Goal: Transaction & Acquisition: Register for event/course

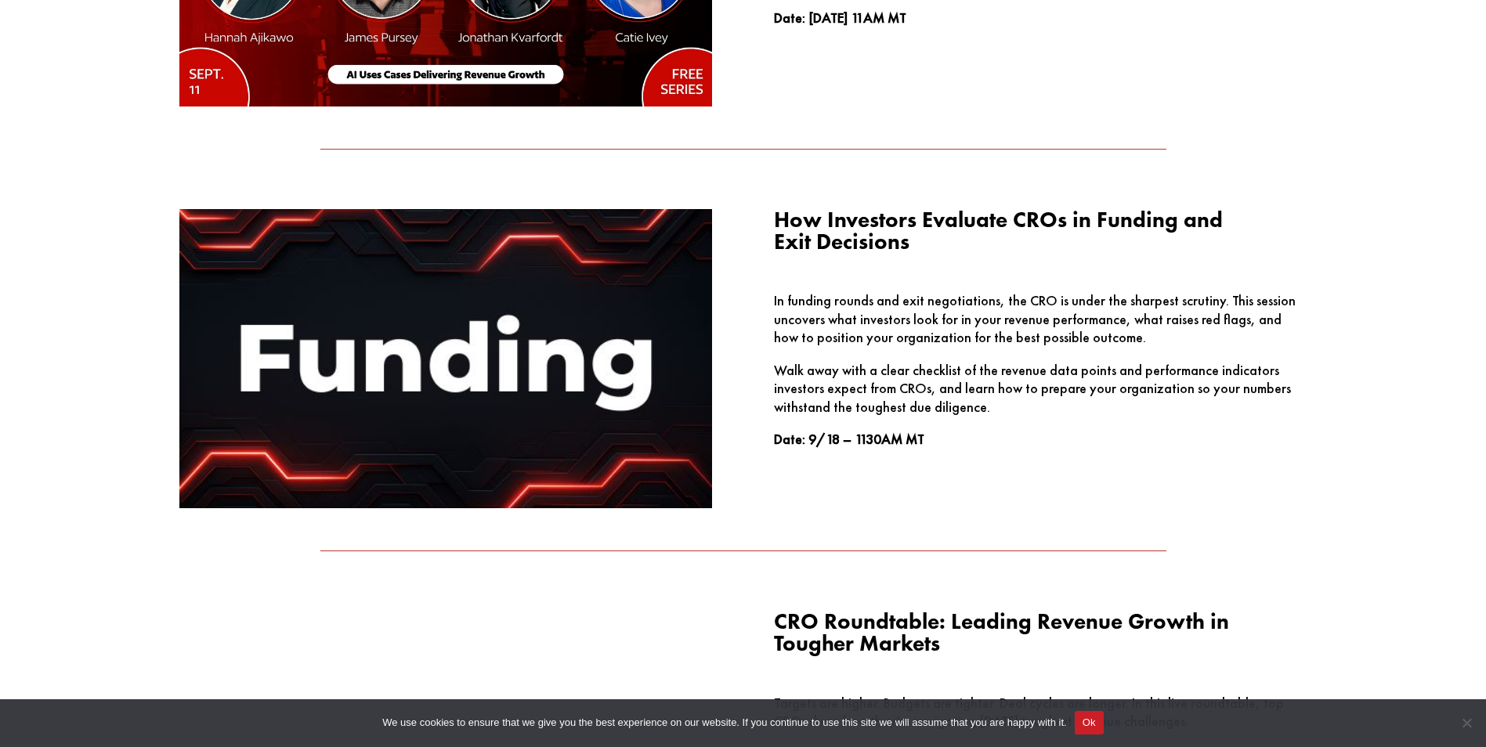
scroll to position [1802, 0]
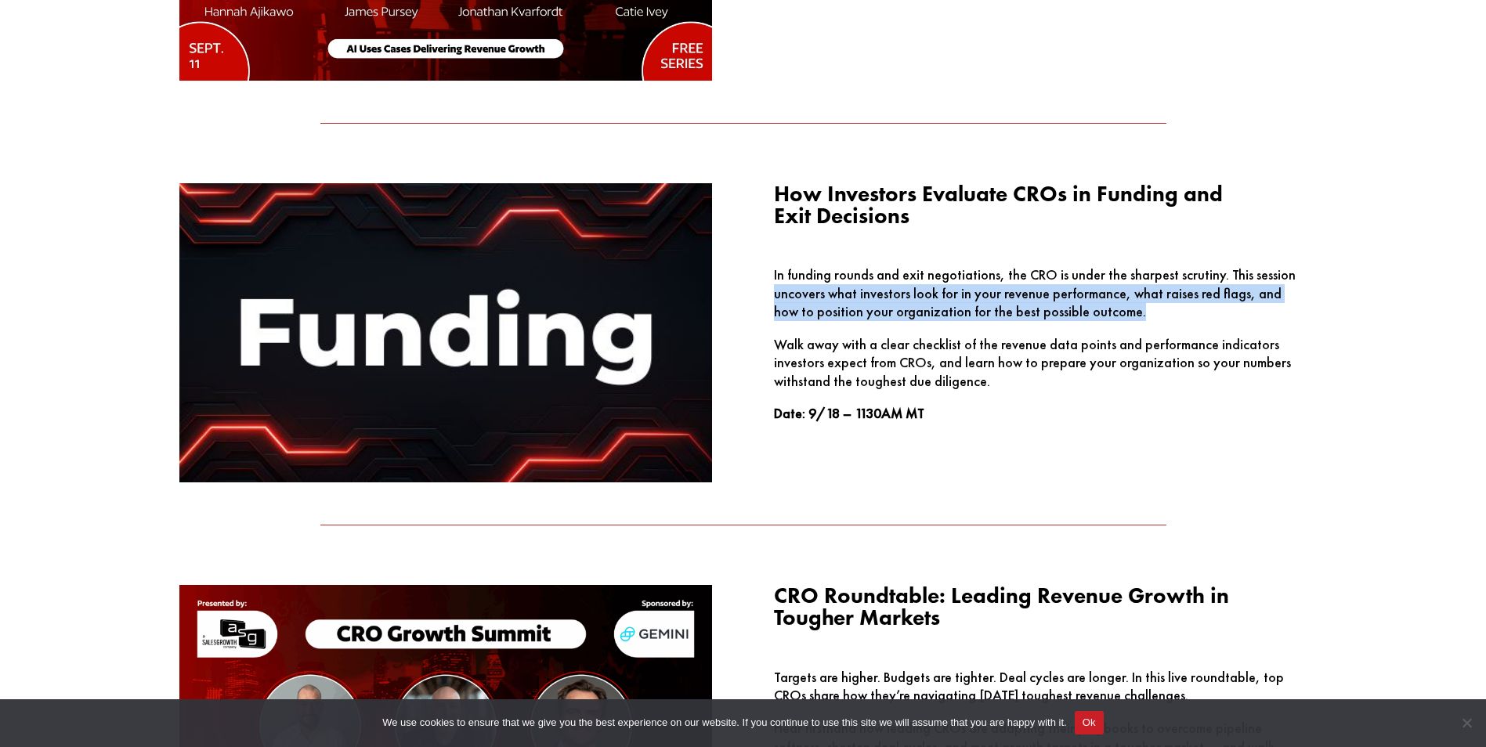
drag, startPoint x: 1114, startPoint y: 310, endPoint x: 758, endPoint y: 300, distance: 355.8
click at [758, 300] on div "How Investors Evaluate CROs in Funding and Exit Decisions In funding rounds and…" at bounding box center [743, 333] width 1128 height 342
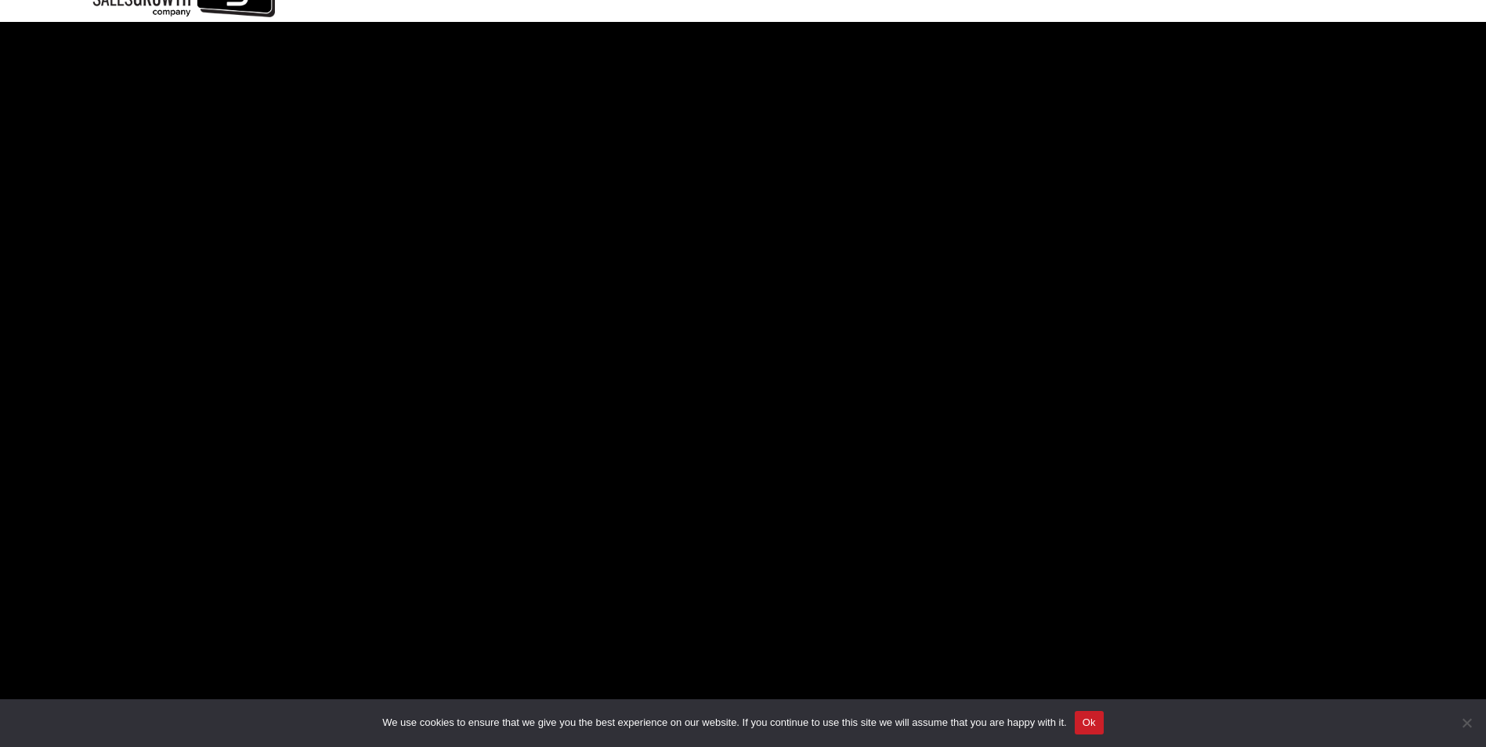
scroll to position [0, 0]
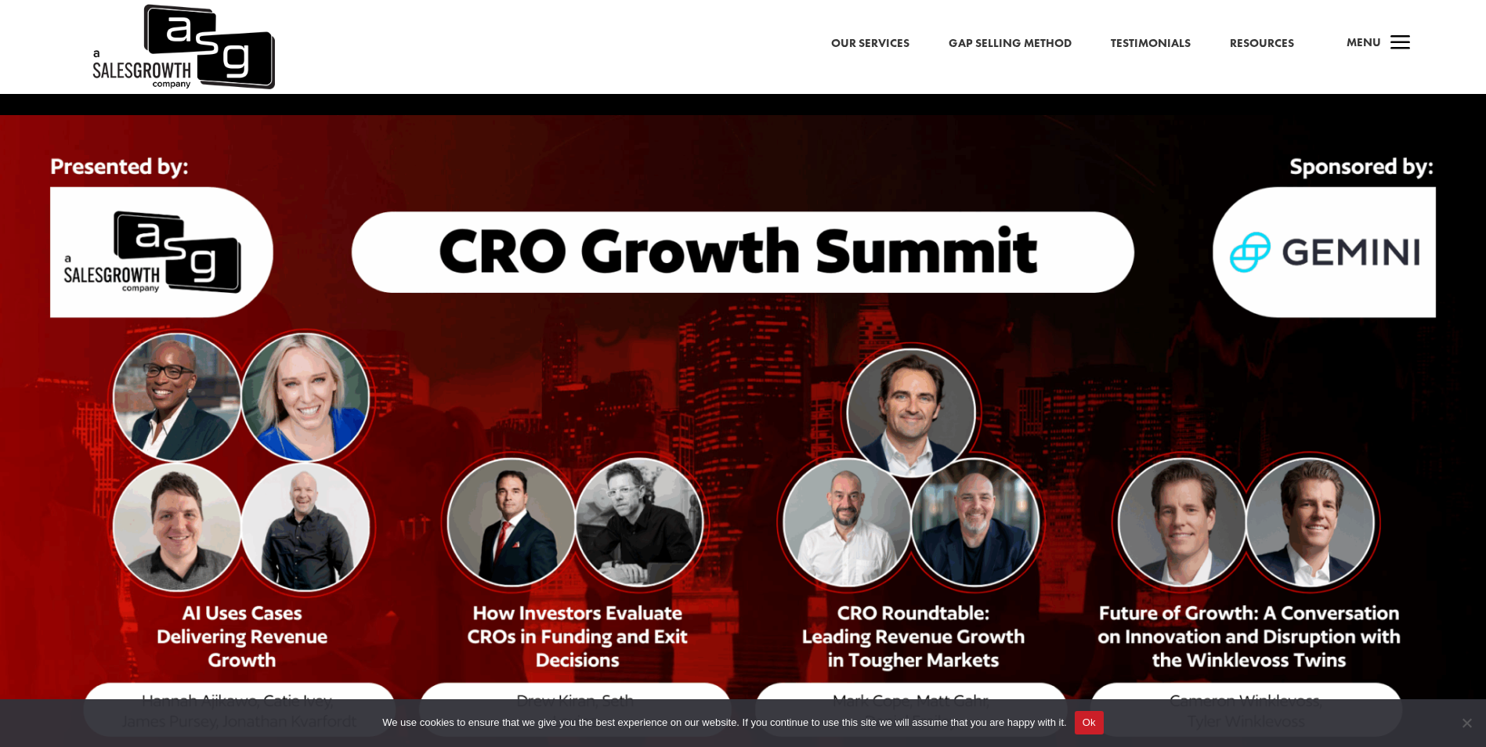
click at [1395, 39] on span "a" at bounding box center [1400, 43] width 31 height 31
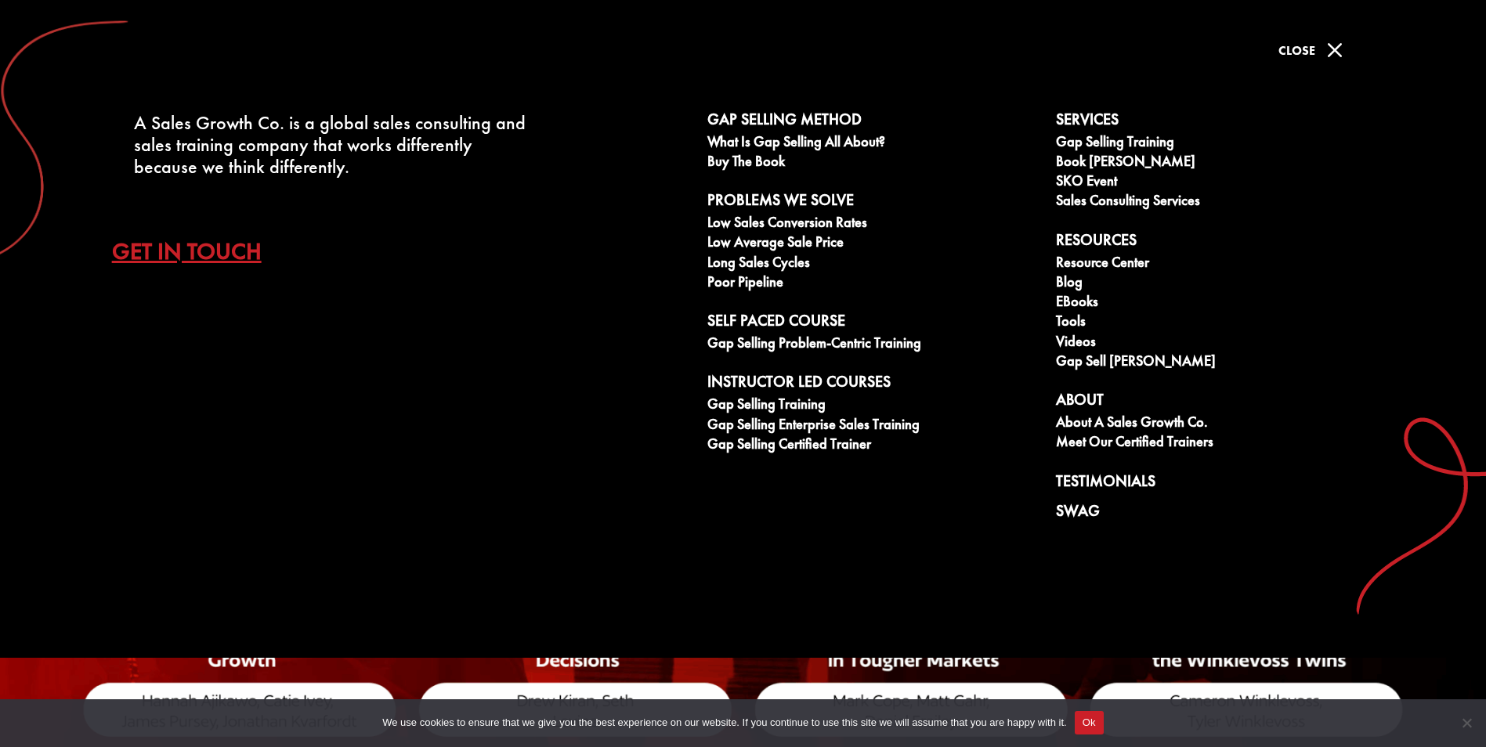
click at [1335, 56] on span "M" at bounding box center [1334, 49] width 31 height 31
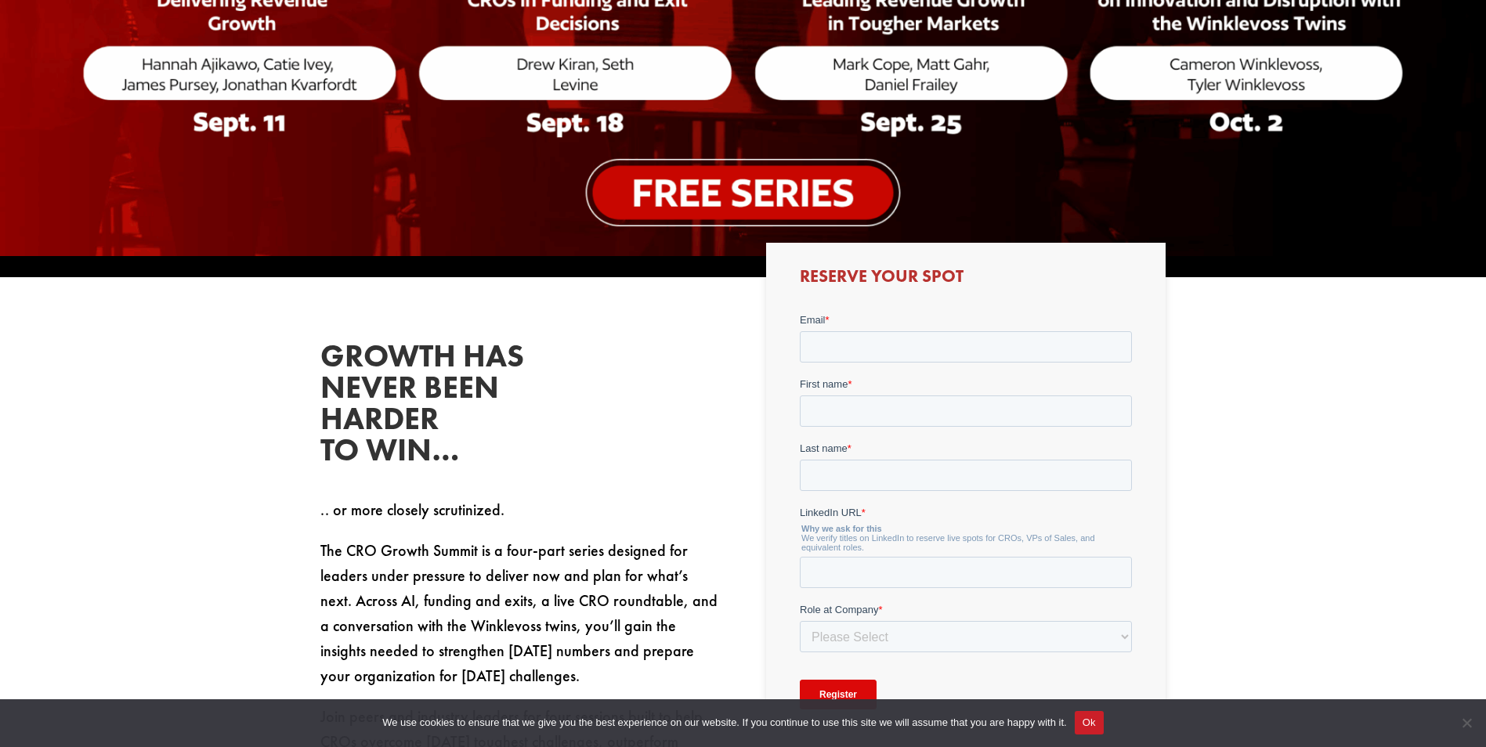
scroll to position [705, 0]
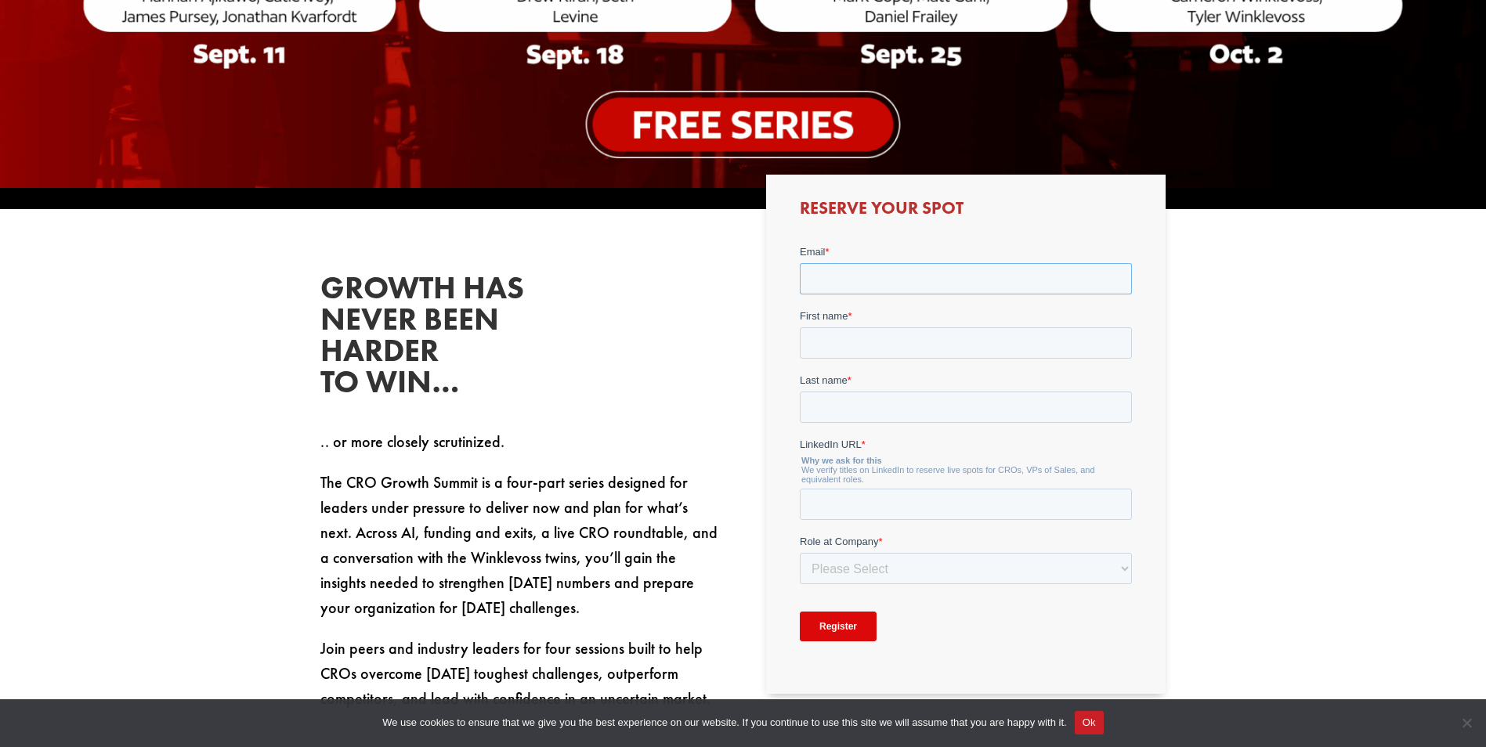
click at [845, 279] on input "Email *" at bounding box center [966, 277] width 332 height 31
type input "[EMAIL_ADDRESS]"
type input "Rajat"
type input "Sethi"
click at [829, 490] on input "LinkedIn URL *" at bounding box center [966, 503] width 332 height 31
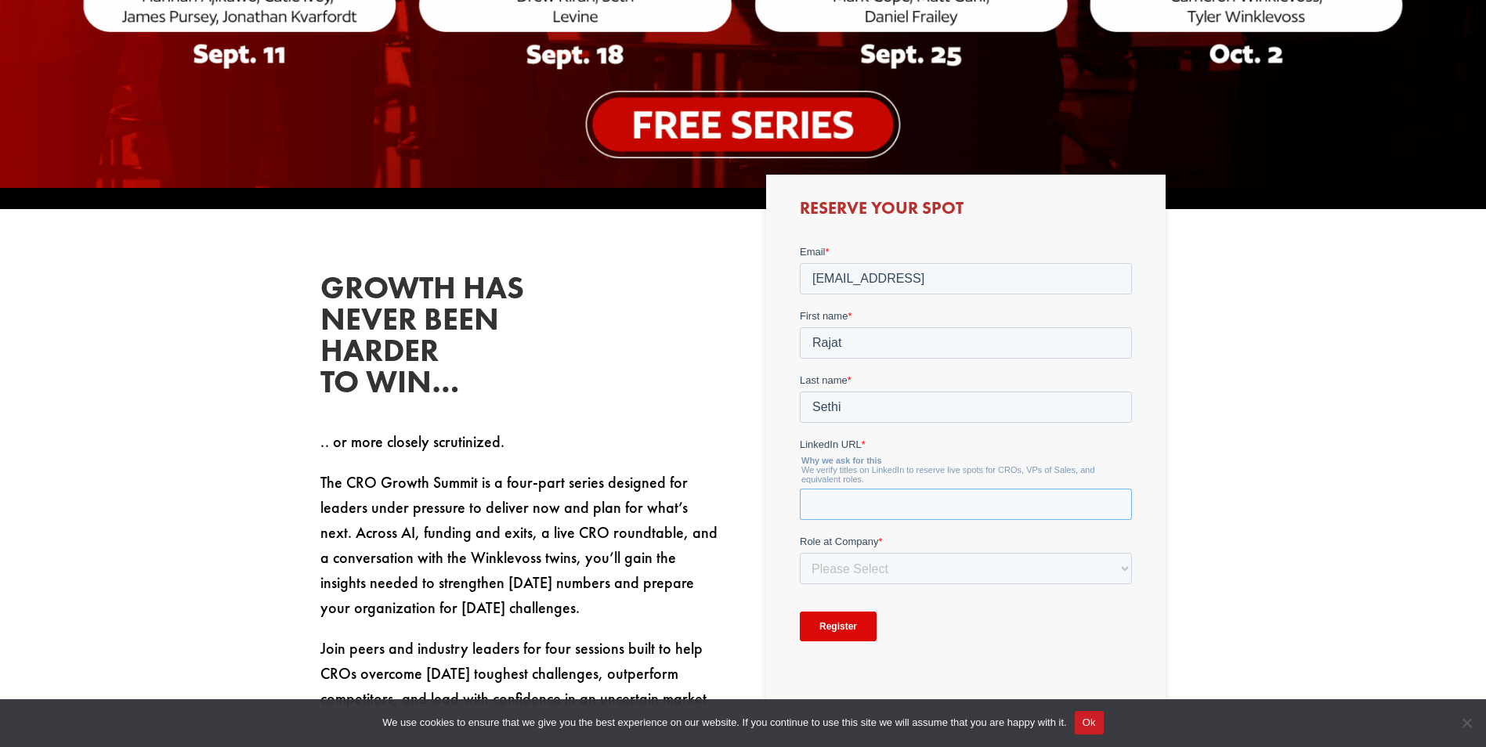
paste input "[DOMAIN_NAME][URL]"
type input "[DOMAIN_NAME][URL]"
click at [840, 573] on select "Please Select C-Level (CRO, CSO, etc) Senior Leadership (VP of Sales, VP of Ena…" at bounding box center [966, 567] width 332 height 31
select select "C-Level (CRO, CSO, etc)"
click at [800, 552] on select "Please Select C-Level (CRO, CSO, etc) Senior Leadership (VP of Sales, VP of Ena…" at bounding box center [966, 567] width 332 height 31
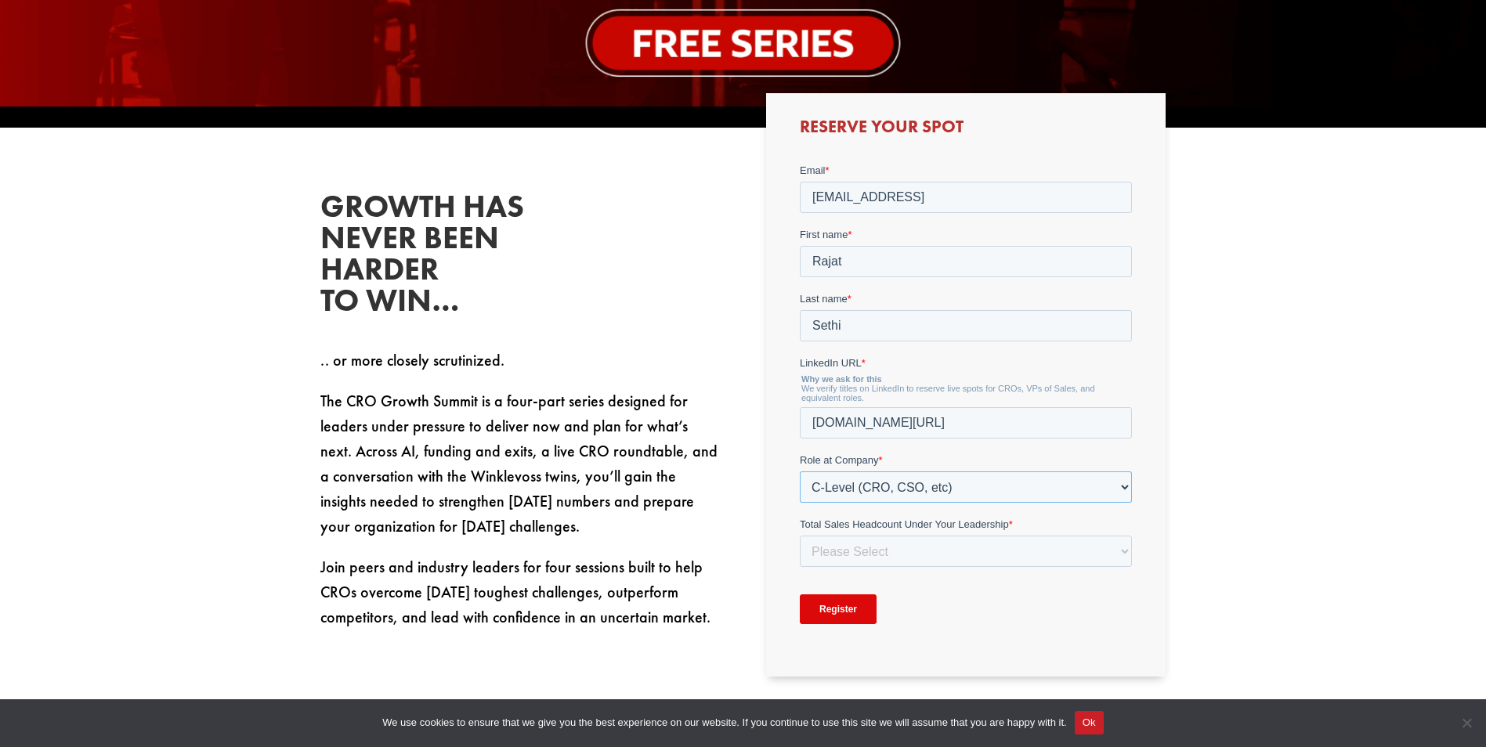
scroll to position [862, 0]
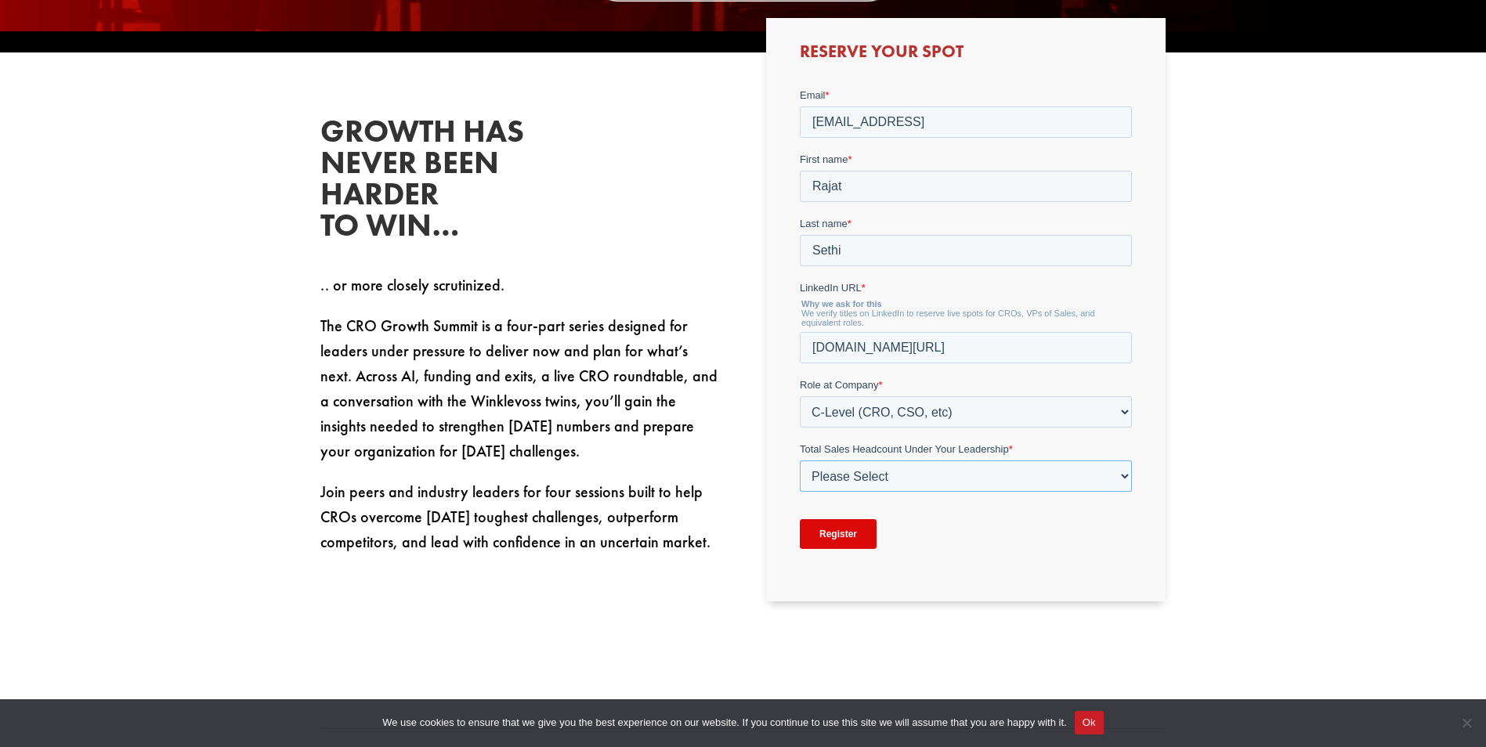
click at [958, 477] on select "Please Select Just Me 1-9 [PHONE_NUMBER] [PHONE_NUMBER]+" at bounding box center [966, 475] width 332 height 31
select select "1-9"
click at [800, 460] on select "Please Select Just Me 1-9 [PHONE_NUMBER] [PHONE_NUMBER]+" at bounding box center [966, 475] width 332 height 31
click at [835, 533] on input "Register" at bounding box center [838, 534] width 77 height 30
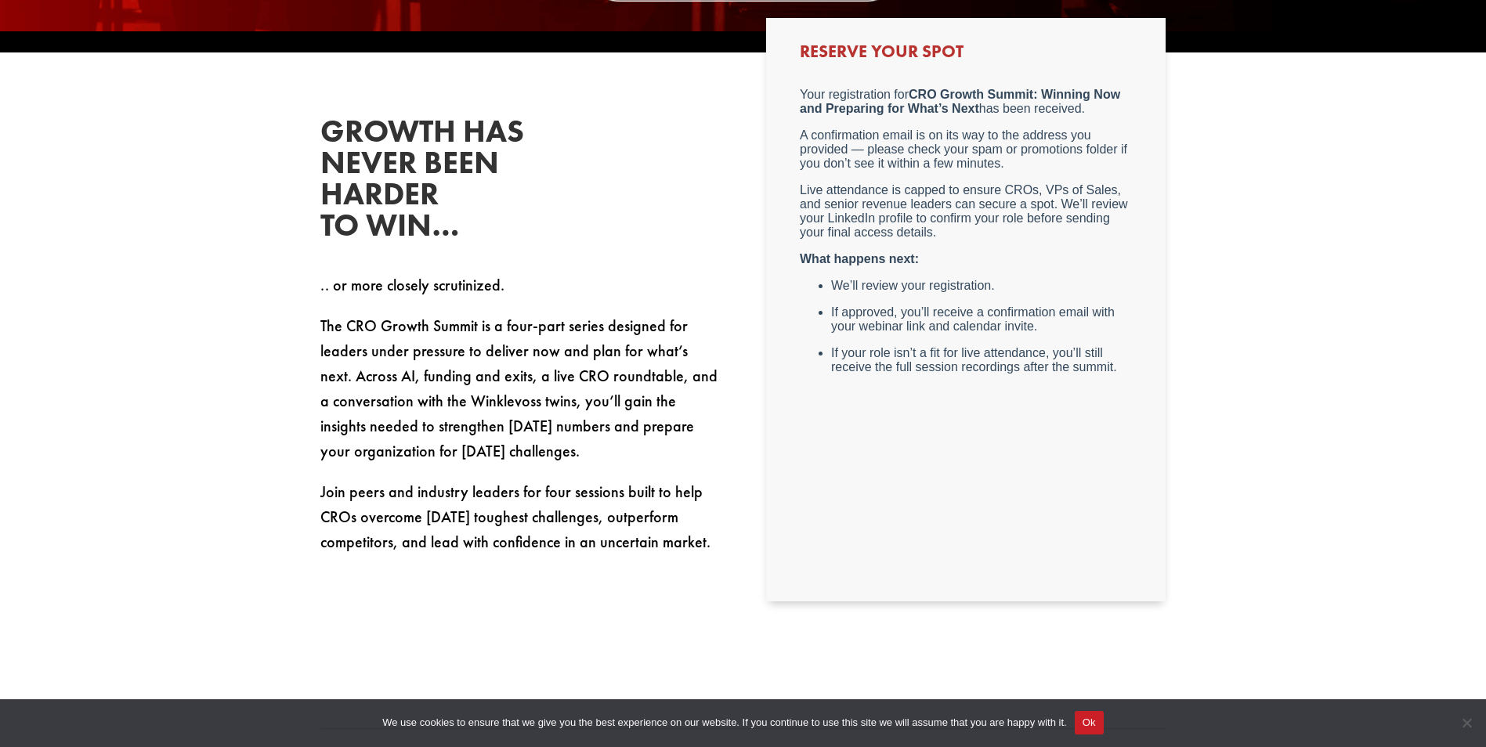
scroll to position [313, 0]
